Goal: Participate in discussion: Engage in conversation with other users on a specific topic

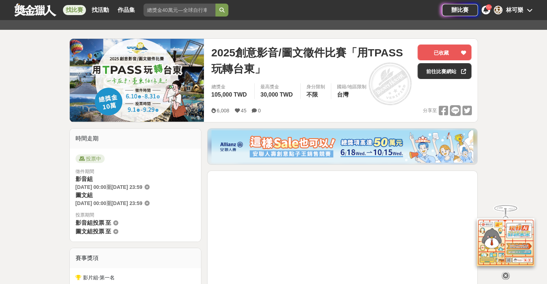
scroll to position [72, 0]
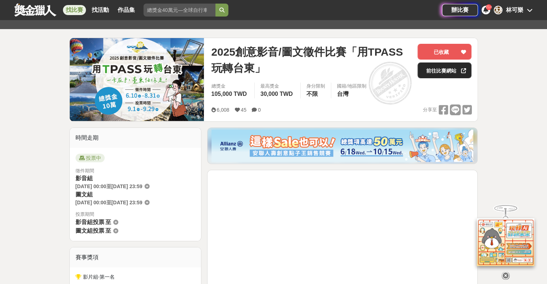
click at [444, 69] on link "前往比賽網站" at bounding box center [444, 71] width 54 height 16
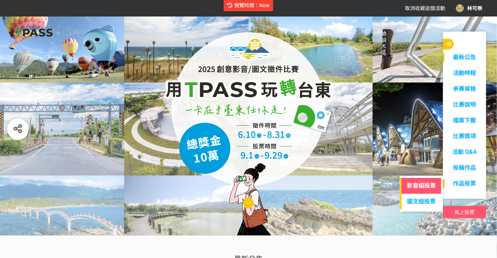
click at [434, 187] on link "影音組投票" at bounding box center [421, 186] width 42 height 16
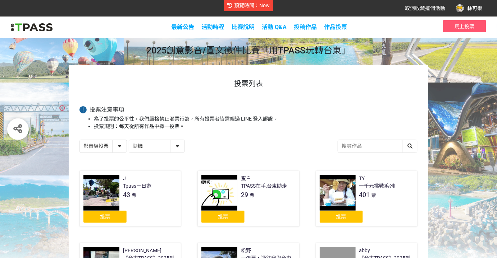
click at [172, 145] on select "隨機 作品 - 由新到舊 作品 - 由舊到新 票數 - 由多到少 票數 - 由少到多" at bounding box center [156, 146] width 55 height 13
select select "vote"
click at [129, 141] on select "隨機 作品 - 由新到舊 作品 - 由舊到新 票數 - 由多到少 票數 - 由少到多" at bounding box center [156, 146] width 55 height 13
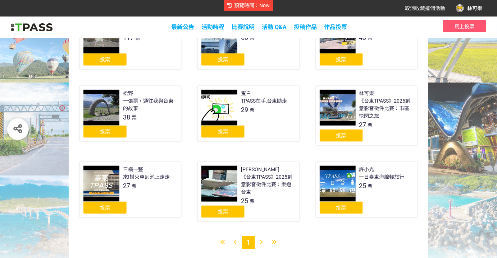
scroll to position [248, 0]
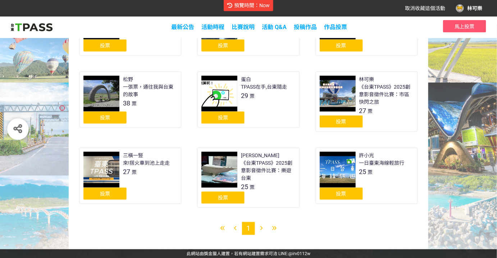
click at [353, 124] on div "投票" at bounding box center [340, 122] width 43 height 12
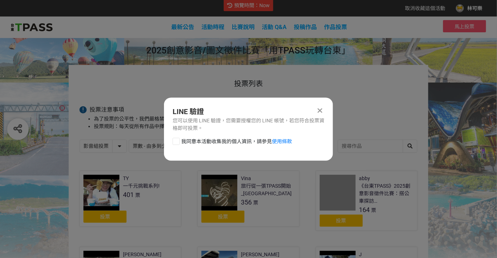
scroll to position [0, 0]
click at [178, 141] on div at bounding box center [175, 141] width 7 height 7
checkbox input "true"
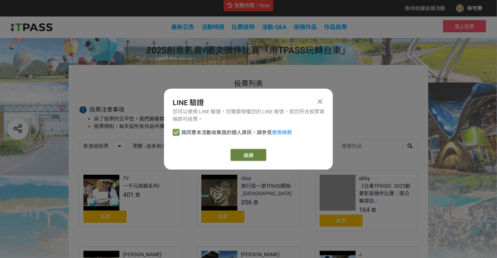
click at [250, 158] on button "繼續" at bounding box center [248, 155] width 36 height 12
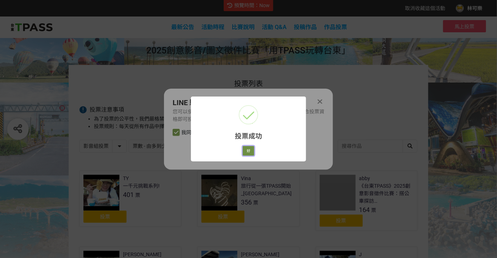
click at [249, 151] on button "好" at bounding box center [248, 151] width 11 height 10
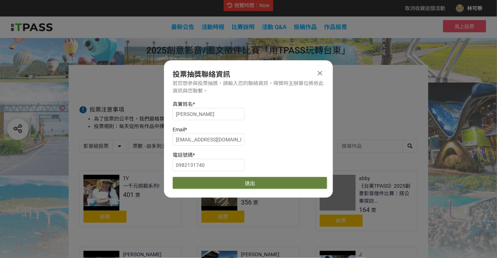
click at [296, 180] on button "送出" at bounding box center [249, 183] width 155 height 12
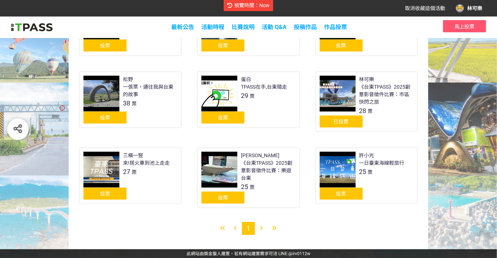
scroll to position [247, 0]
